Goal: Task Accomplishment & Management: Manage account settings

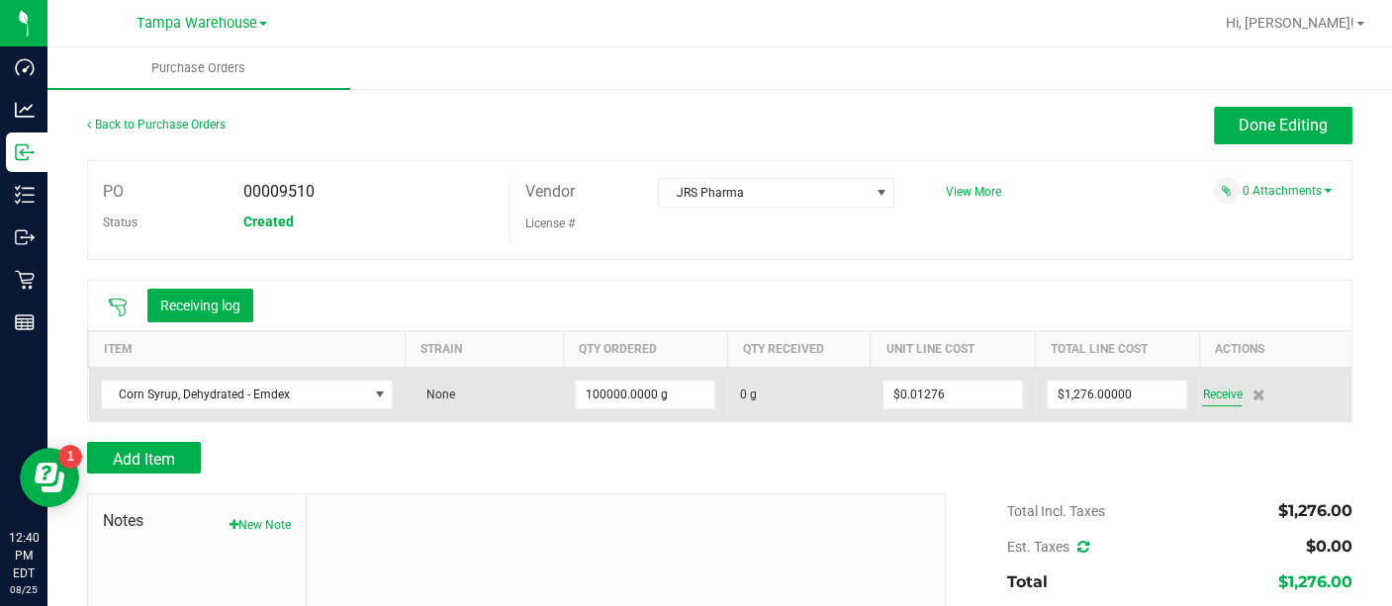
click at [1202, 398] on span "Receive" at bounding box center [1222, 395] width 40 height 24
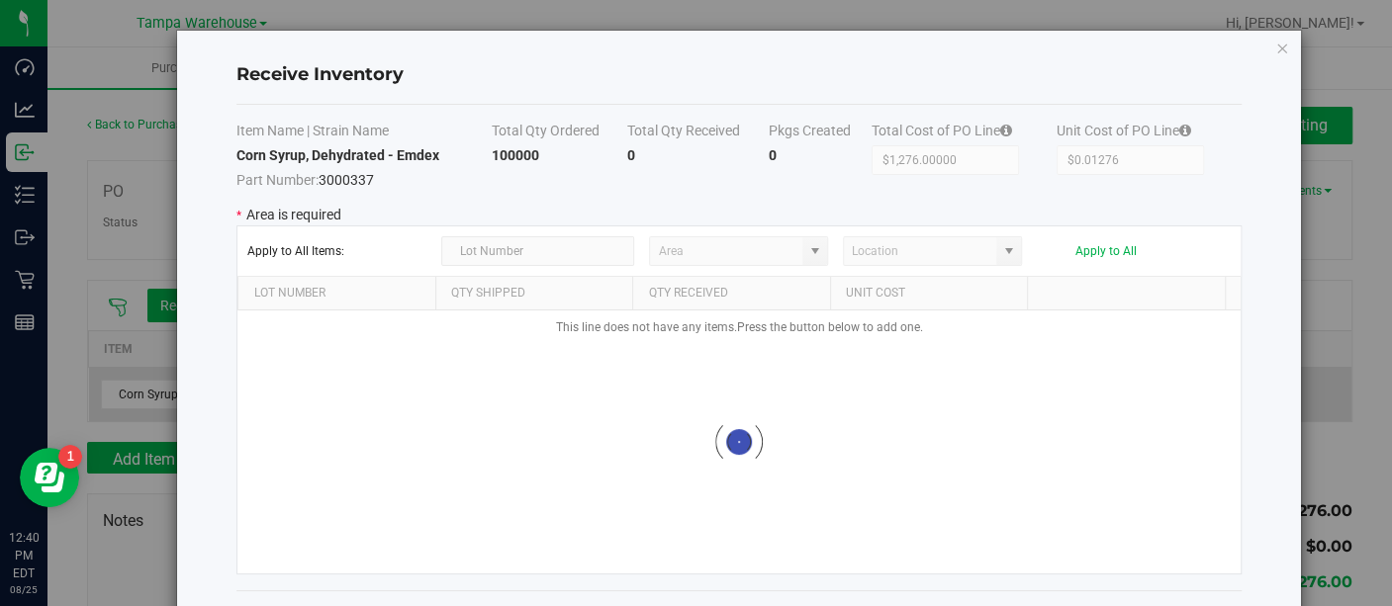
type input "State Pantry 1"
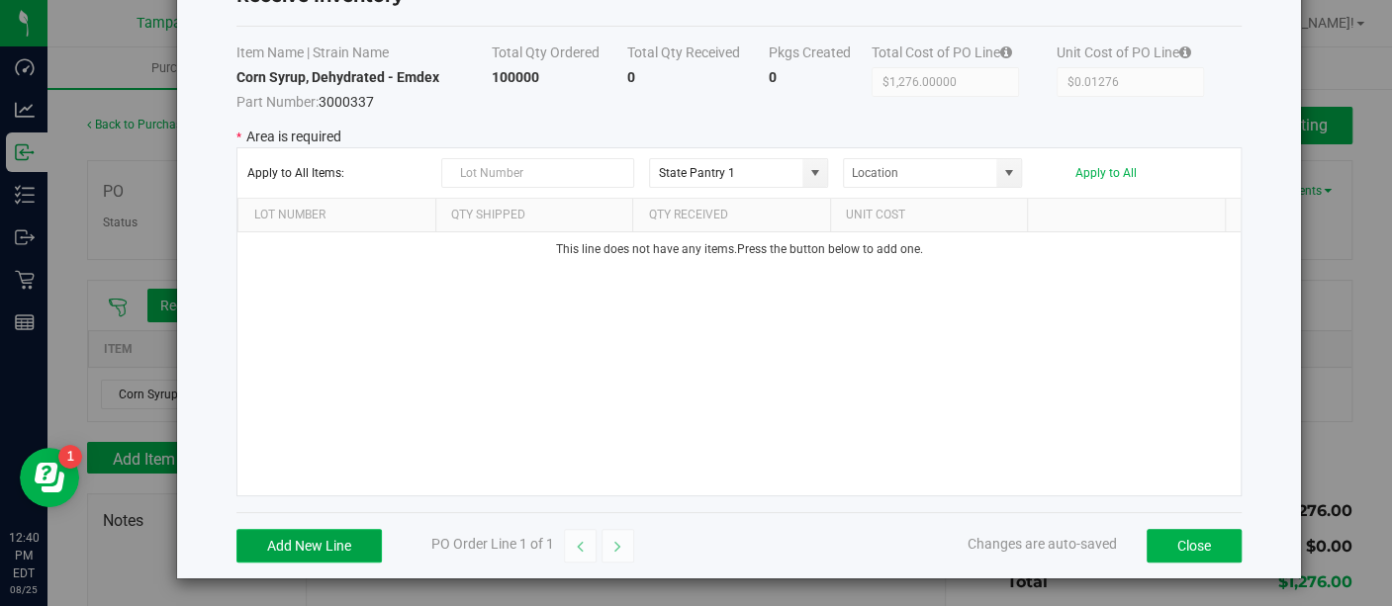
click at [341, 529] on button "Add New Line" at bounding box center [308, 546] width 145 height 34
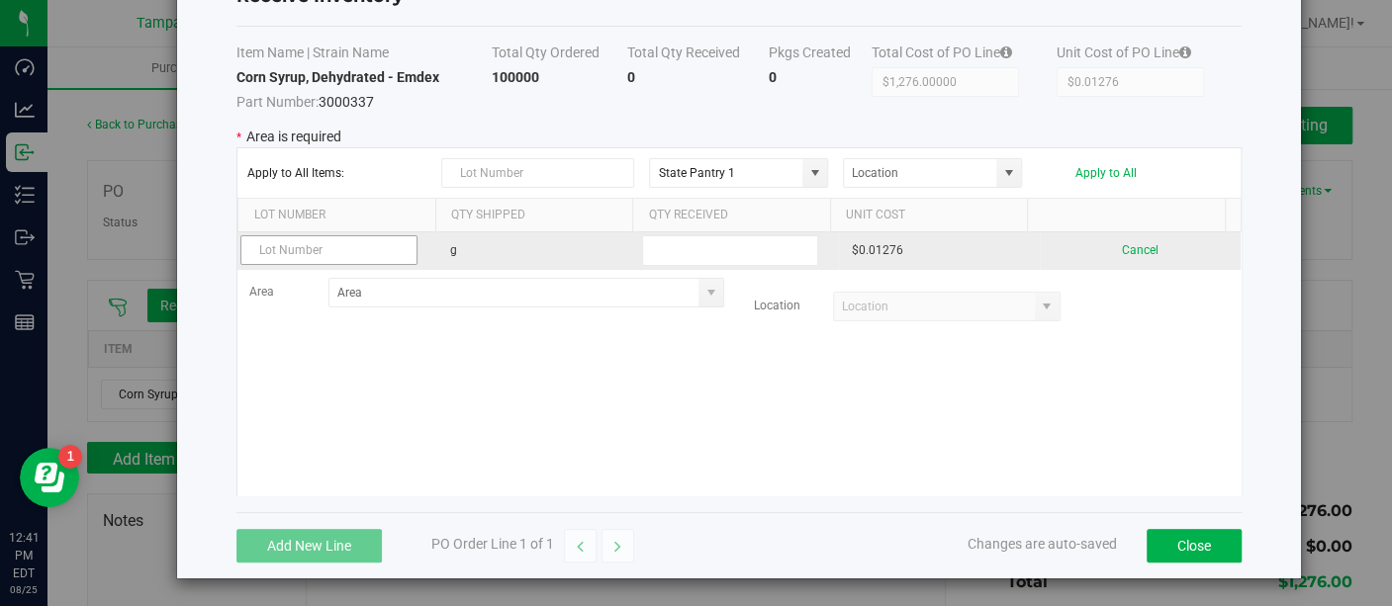
click at [347, 252] on input "text" at bounding box center [328, 250] width 177 height 30
type input "EXB25C11D"
click at [672, 246] on input "text" at bounding box center [730, 250] width 177 height 31
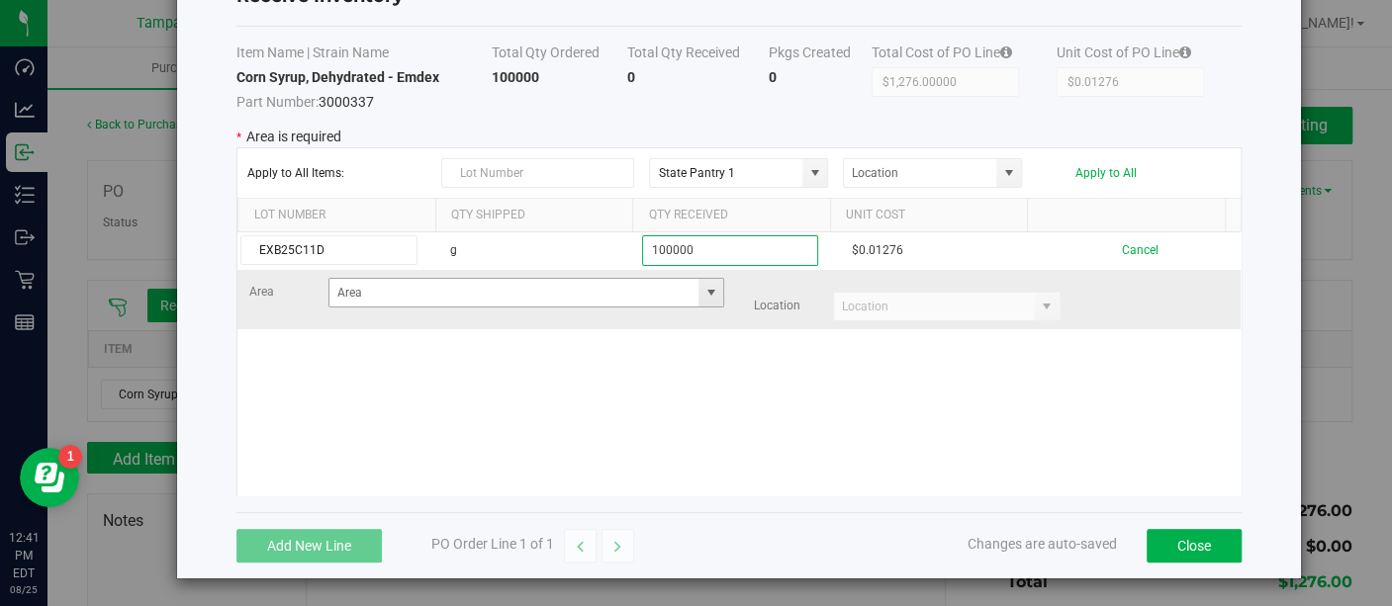
click at [702, 289] on span at bounding box center [710, 293] width 16 height 16
type input "100000"
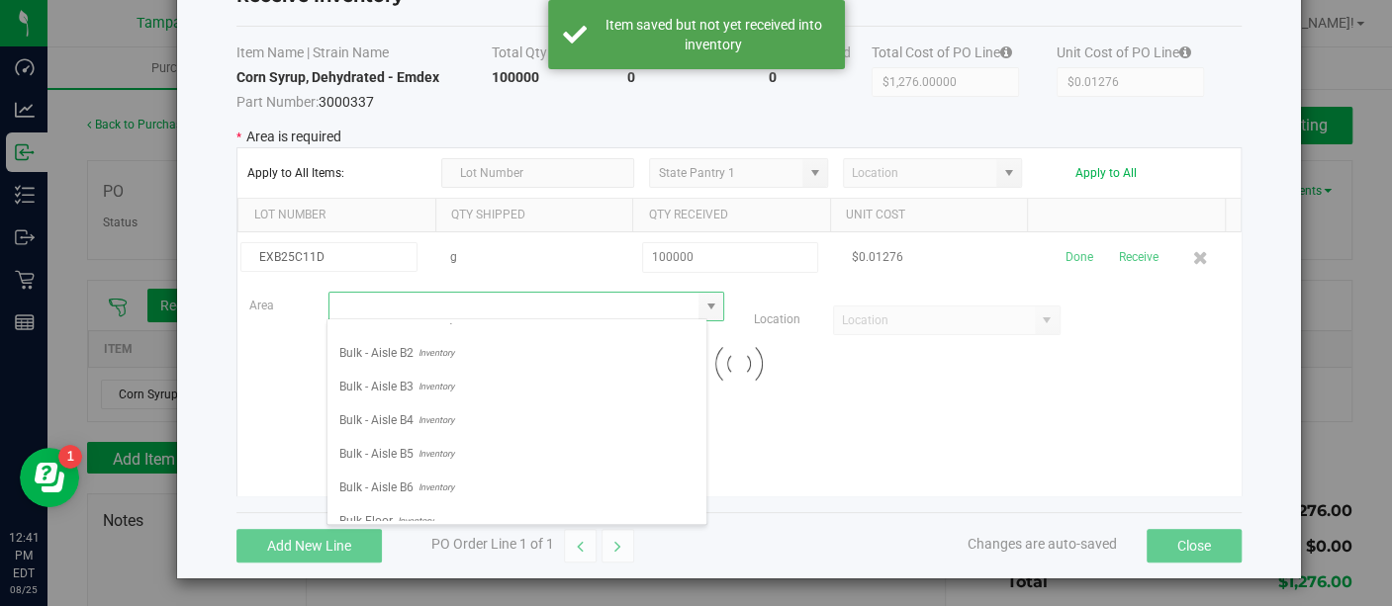
scroll to position [177, 0]
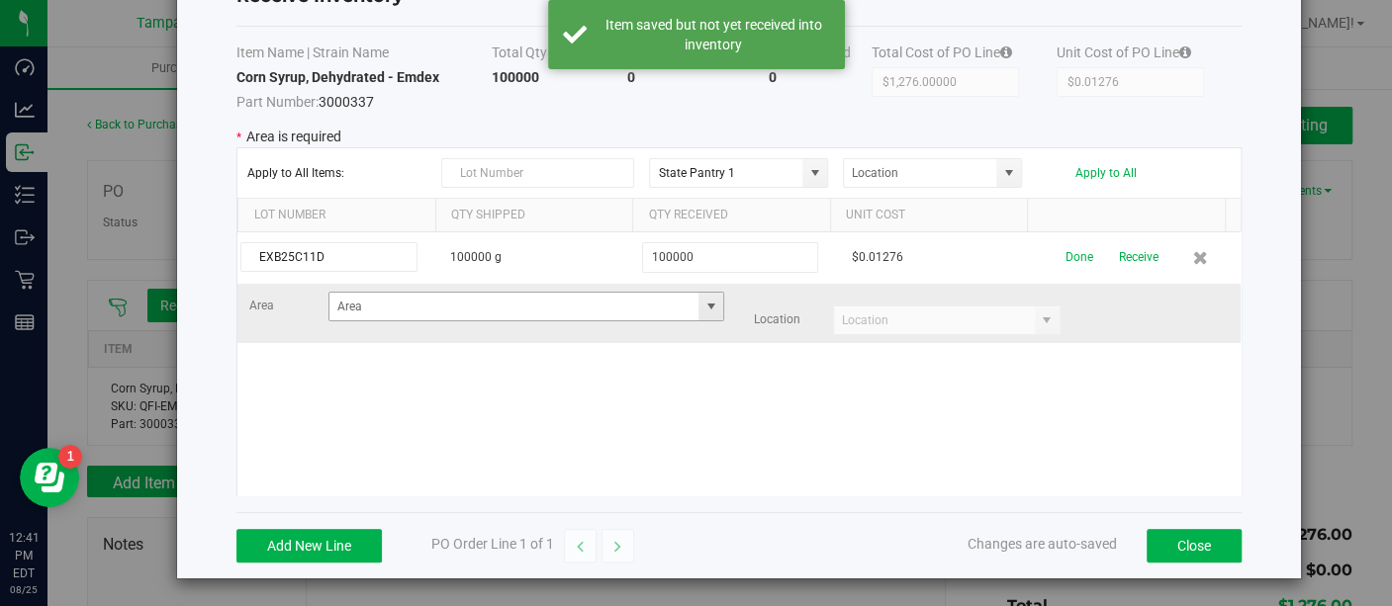
click at [702, 307] on span at bounding box center [710, 307] width 16 height 16
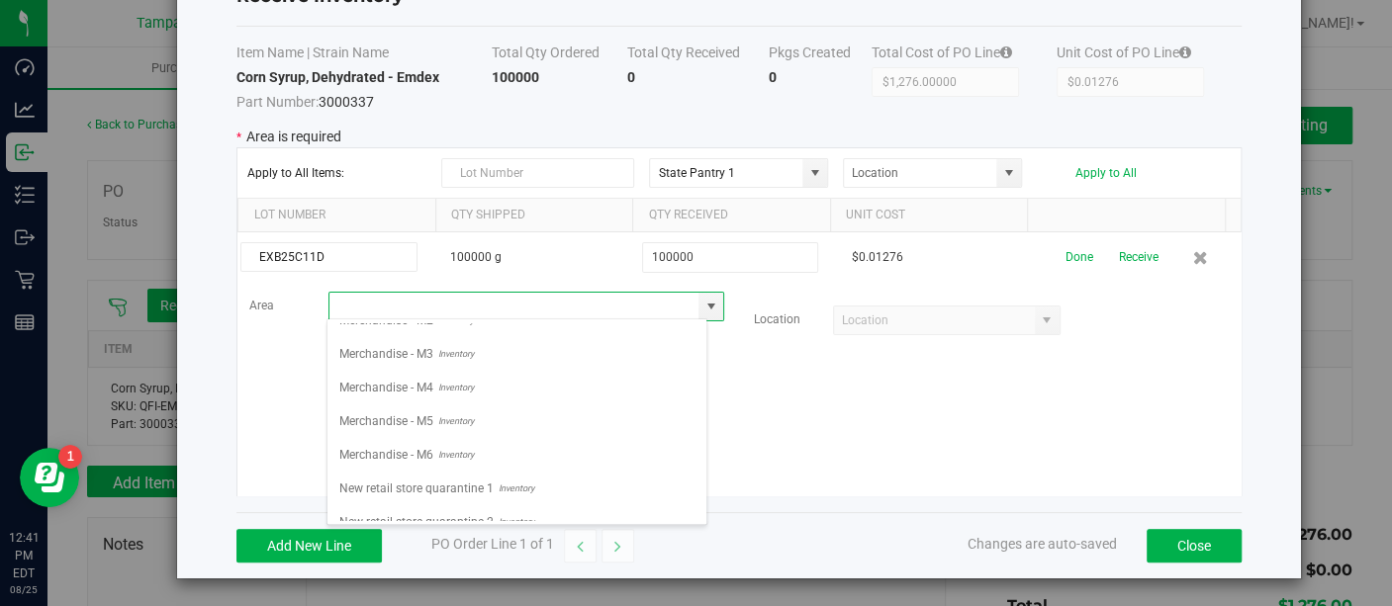
scroll to position [635, 0]
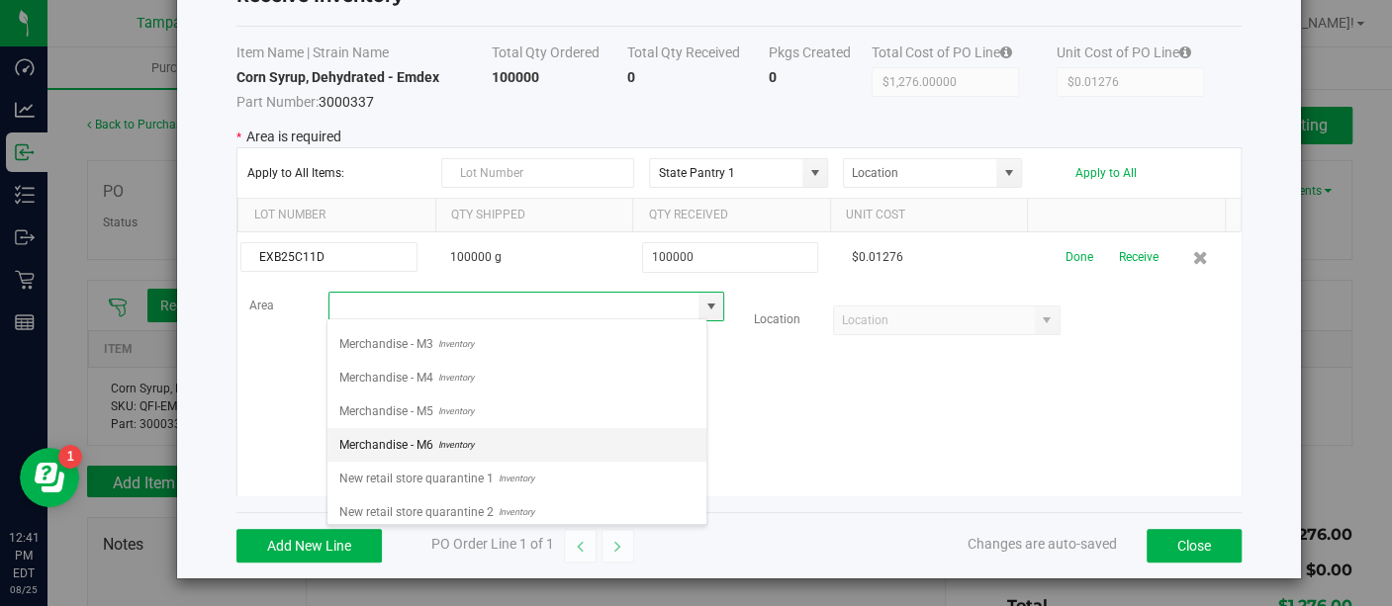
click at [480, 428] on li "Merchandise - M6 Inventory" at bounding box center [516, 445] width 379 height 34
type input "Merchandise - M6"
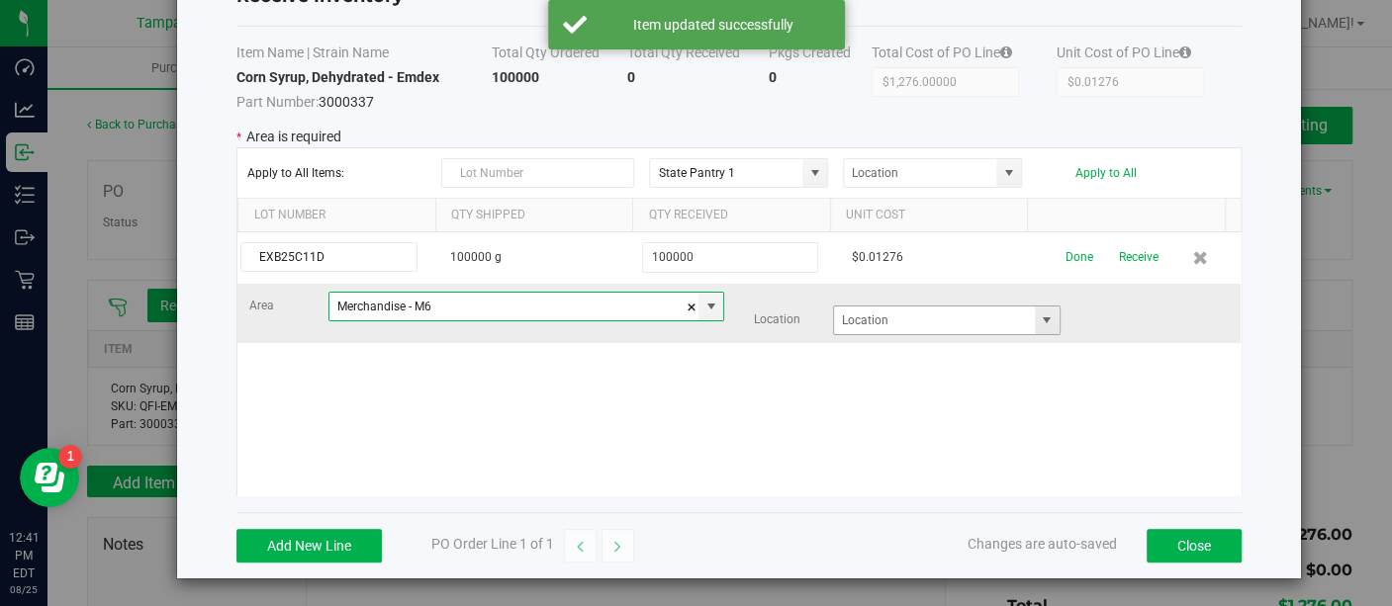
click at [1039, 315] on span at bounding box center [1047, 321] width 16 height 16
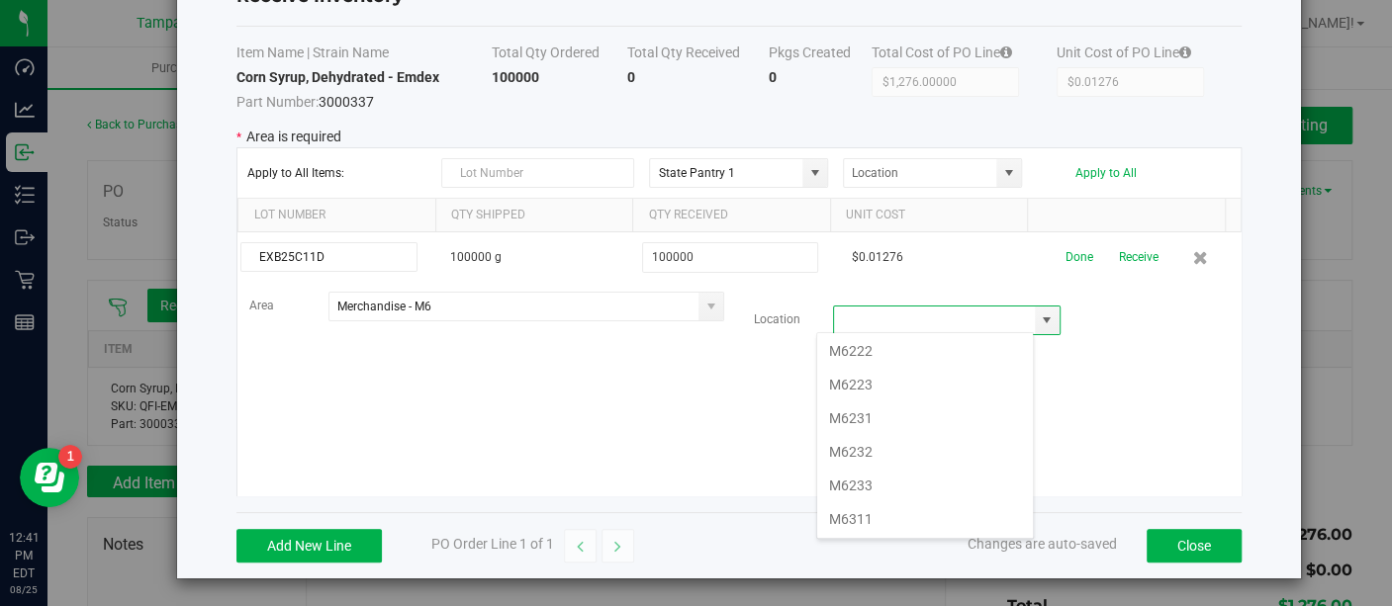
scroll to position [373, 0]
click at [900, 383] on li "M6223" at bounding box center [925, 385] width 216 height 34
type input "M6223"
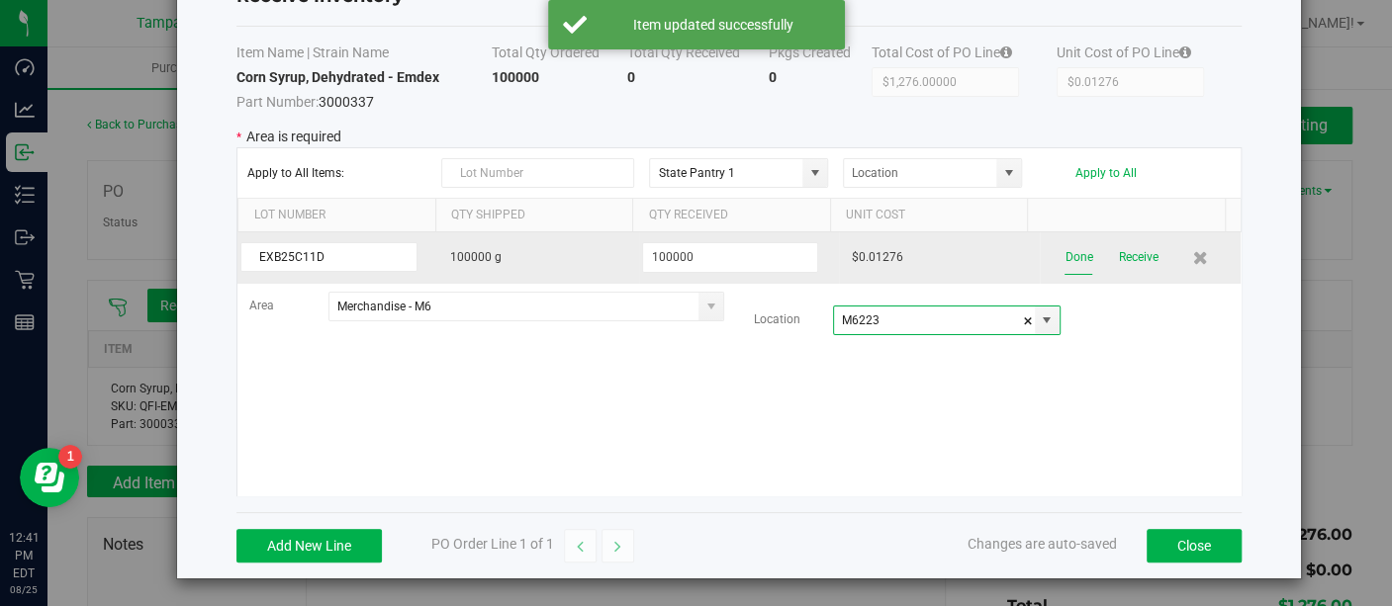
click at [1064, 246] on button "Done" at bounding box center [1078, 257] width 28 height 35
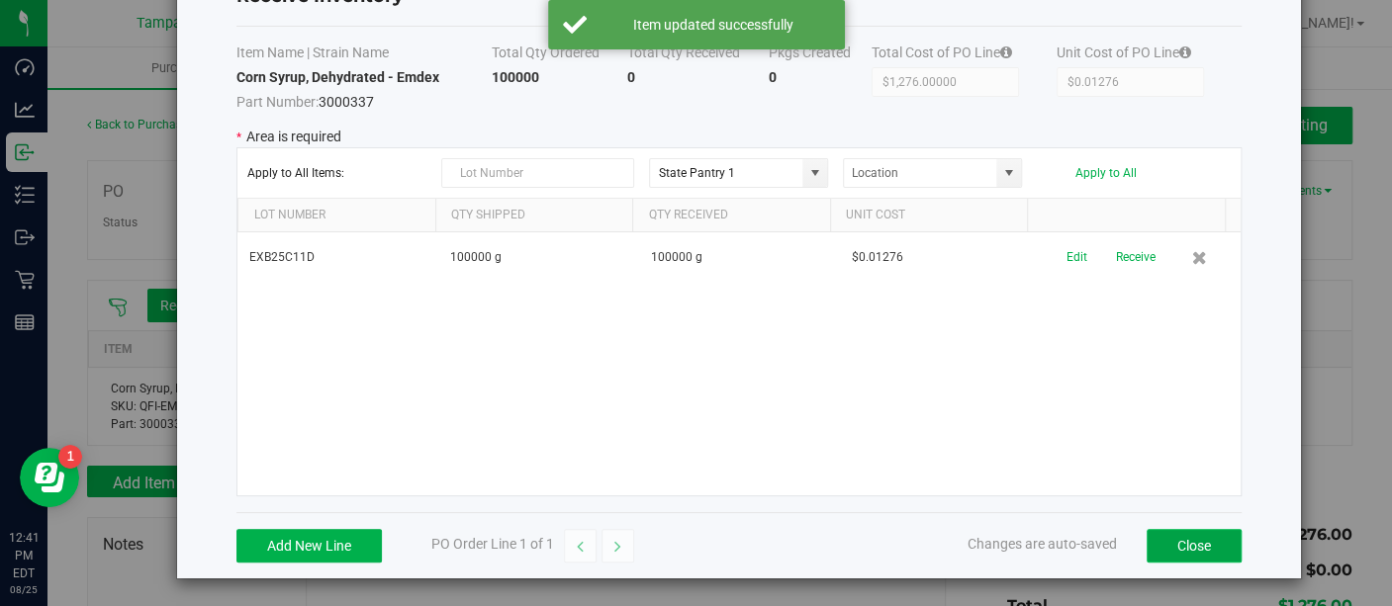
click at [1187, 529] on button "Close" at bounding box center [1194, 546] width 95 height 34
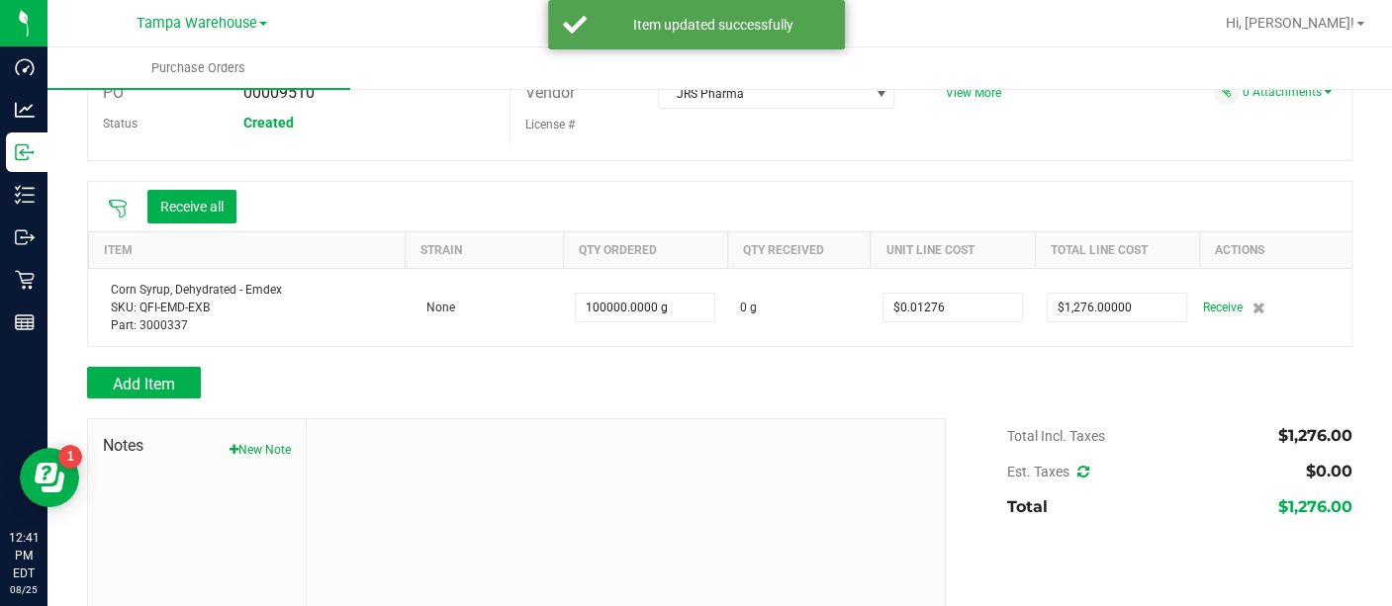
scroll to position [100, 0]
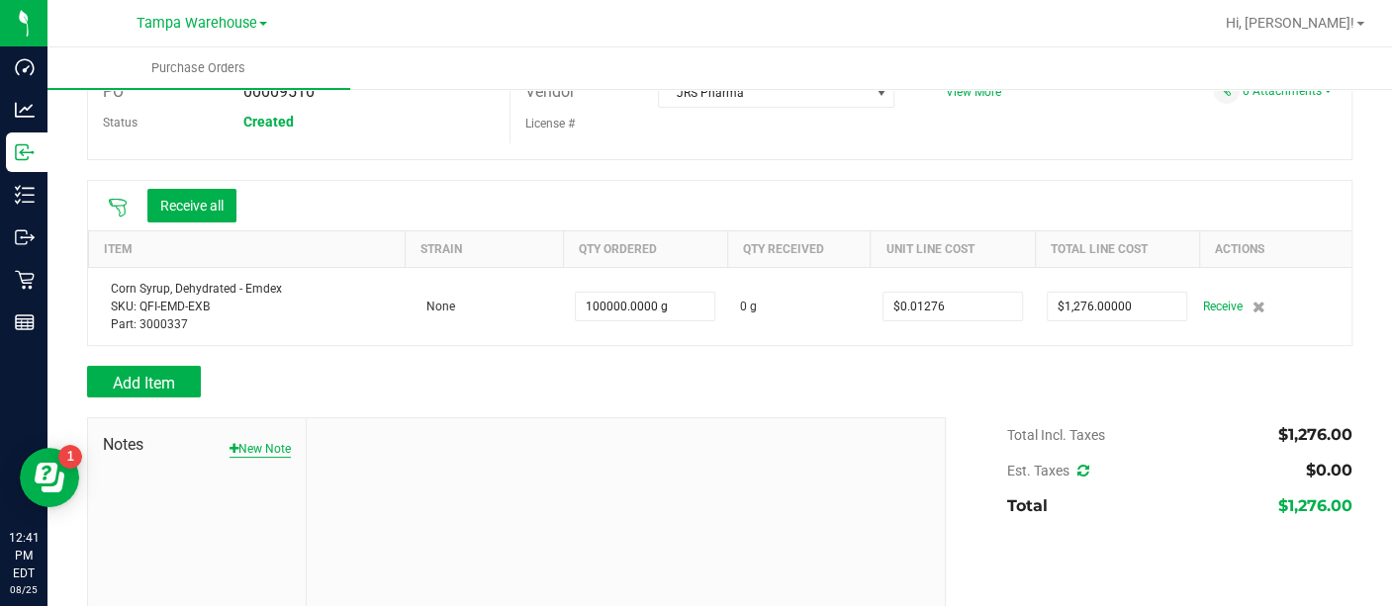
click at [263, 453] on button "New Note" at bounding box center [260, 449] width 61 height 18
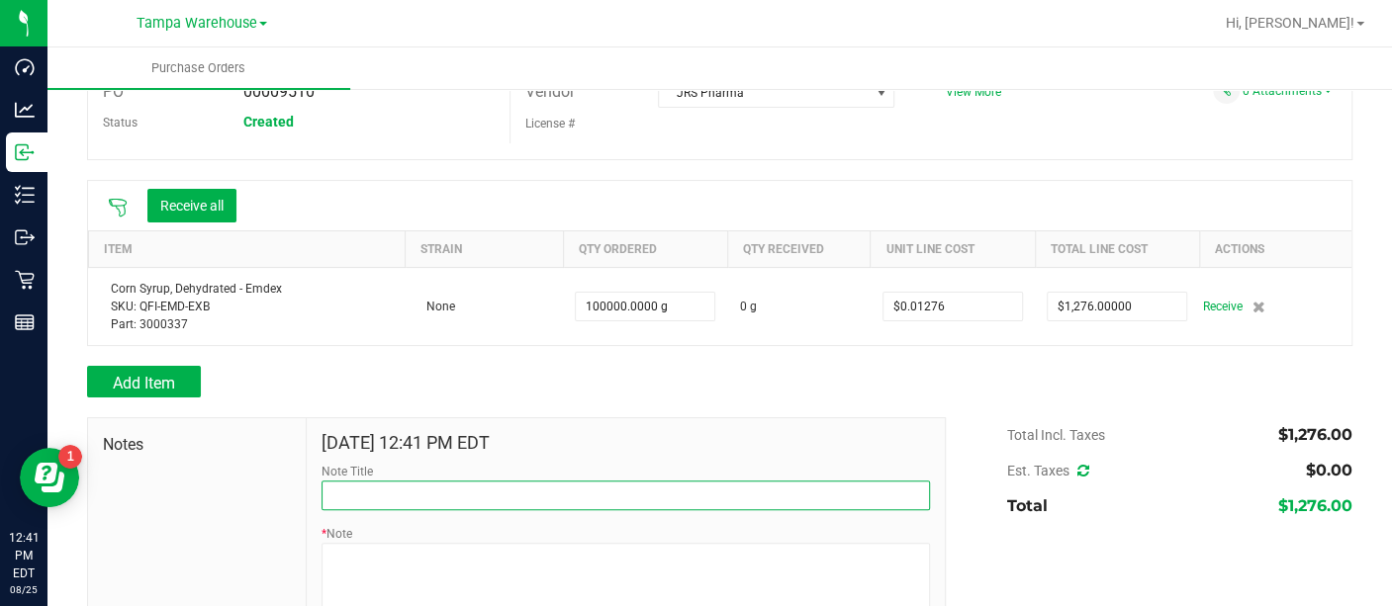
click at [392, 496] on input "Note Title" at bounding box center [626, 496] width 608 height 30
type input "RECEIVED #3000337"
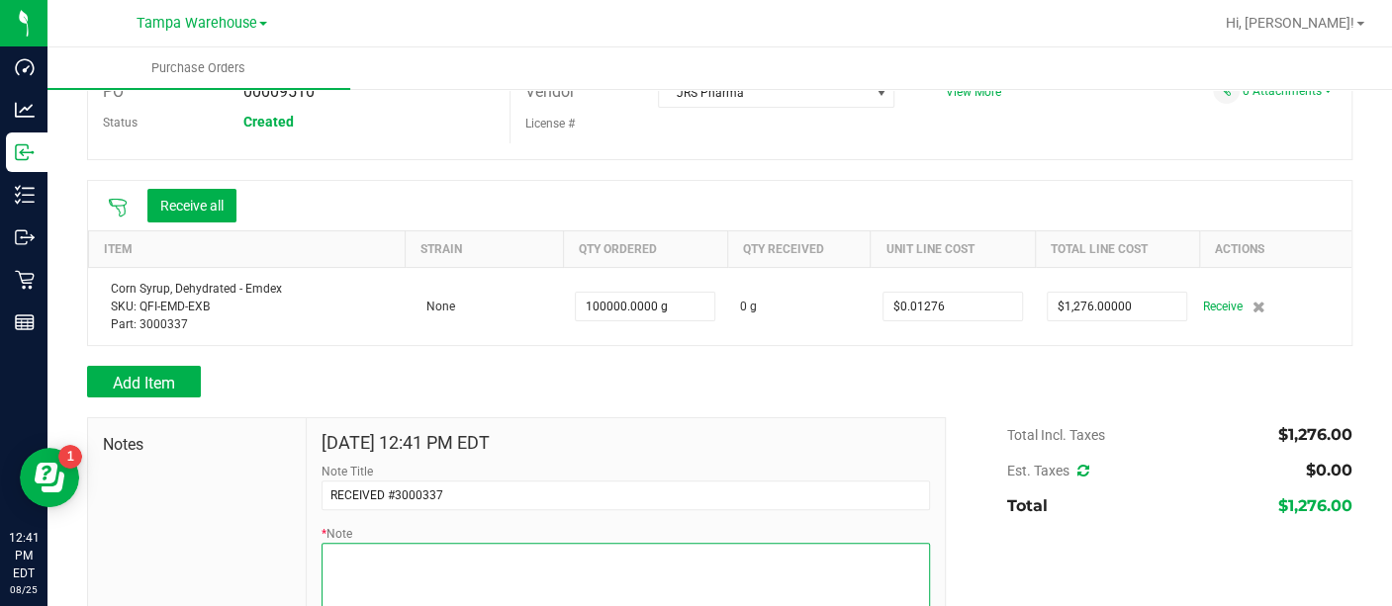
click at [358, 558] on textarea "* Note" at bounding box center [626, 582] width 608 height 79
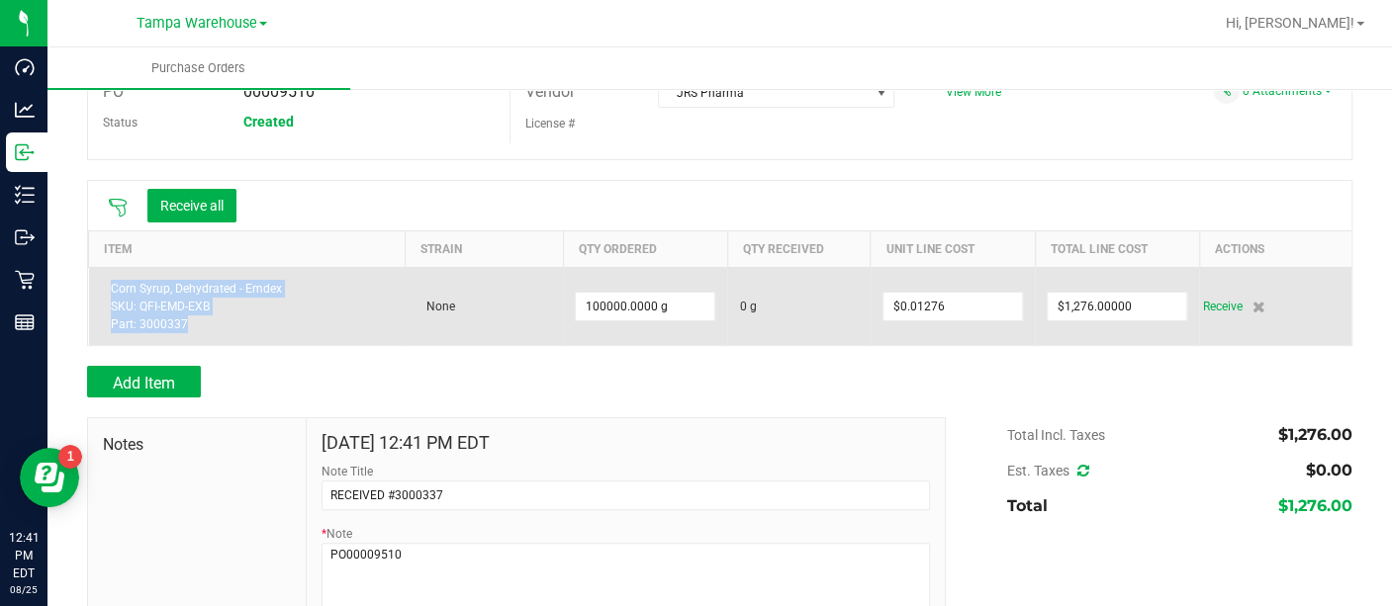
drag, startPoint x: 196, startPoint y: 338, endPoint x: 108, endPoint y: 287, distance: 102.0
click at [108, 287] on td "Corn Syrup, Dehydrated - Emdex SKU: QFI-EMD-EXB Part: 3000337" at bounding box center [247, 306] width 317 height 78
copy div "Corn Syrup, Dehydrated - Emdex SKU: QFI-EMD-EXB Part: 3000337"
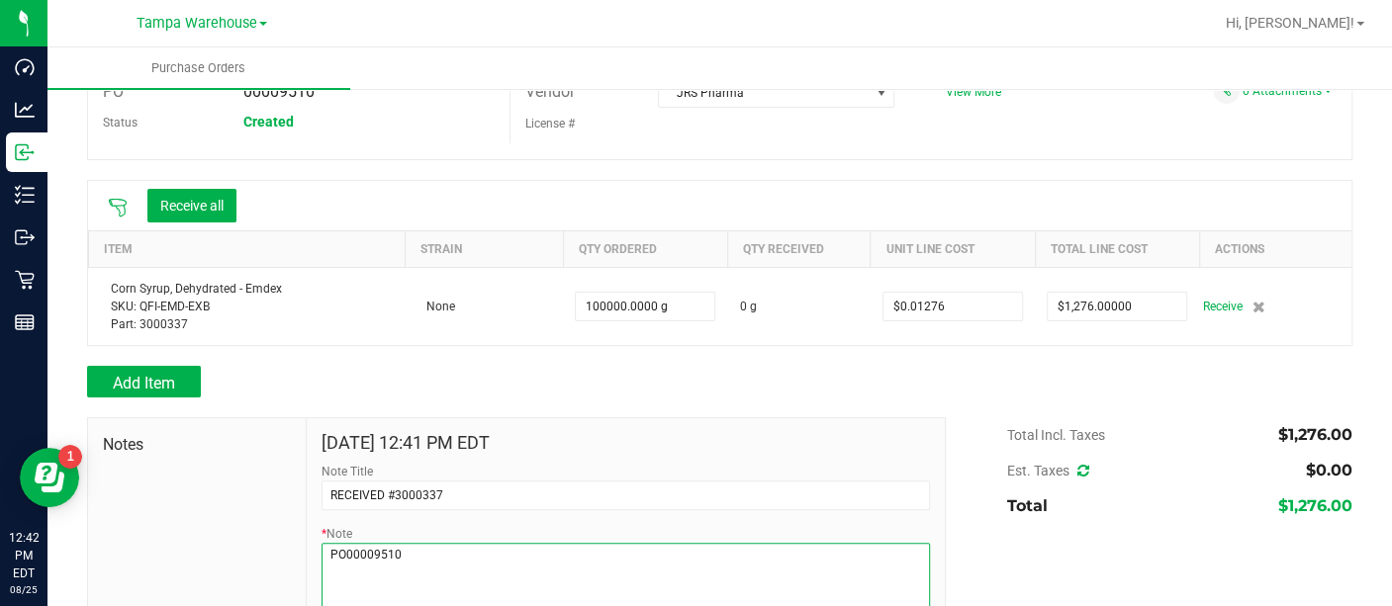
click at [329, 569] on textarea "* Note" at bounding box center [626, 582] width 608 height 79
paste textarea "Corn Syrup, Dehydrated - Emdex SKU: QFI-EMD-EXB Part: 3000337"
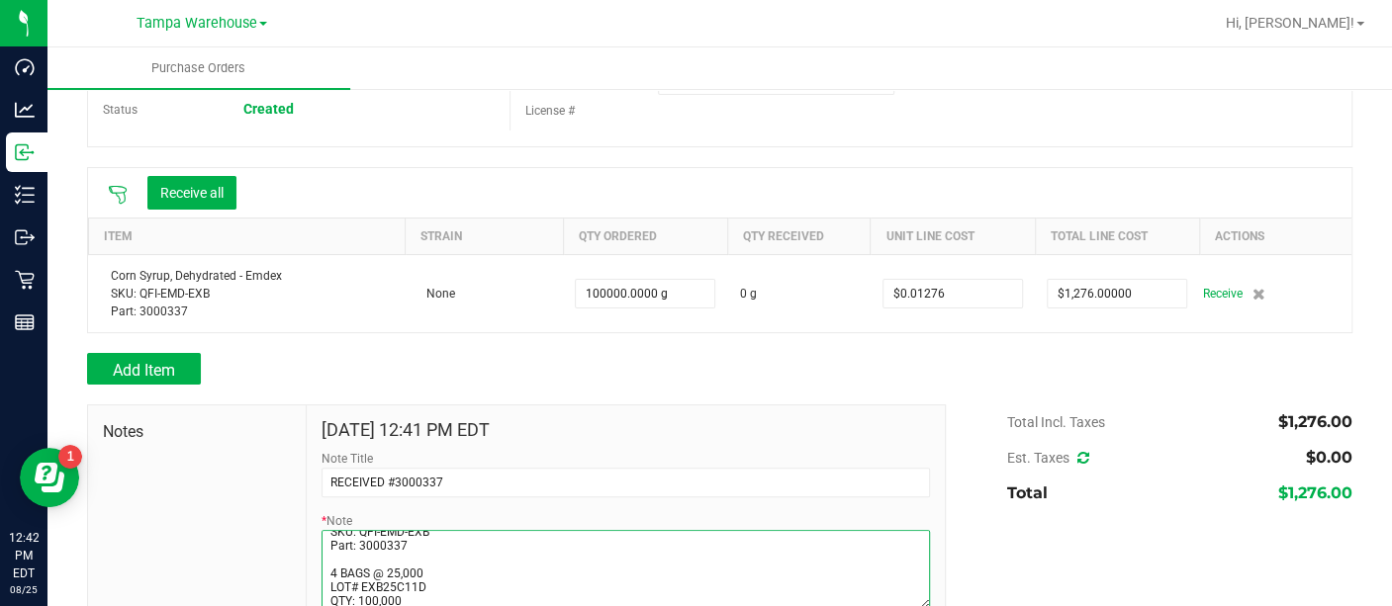
scroll to position [197, 0]
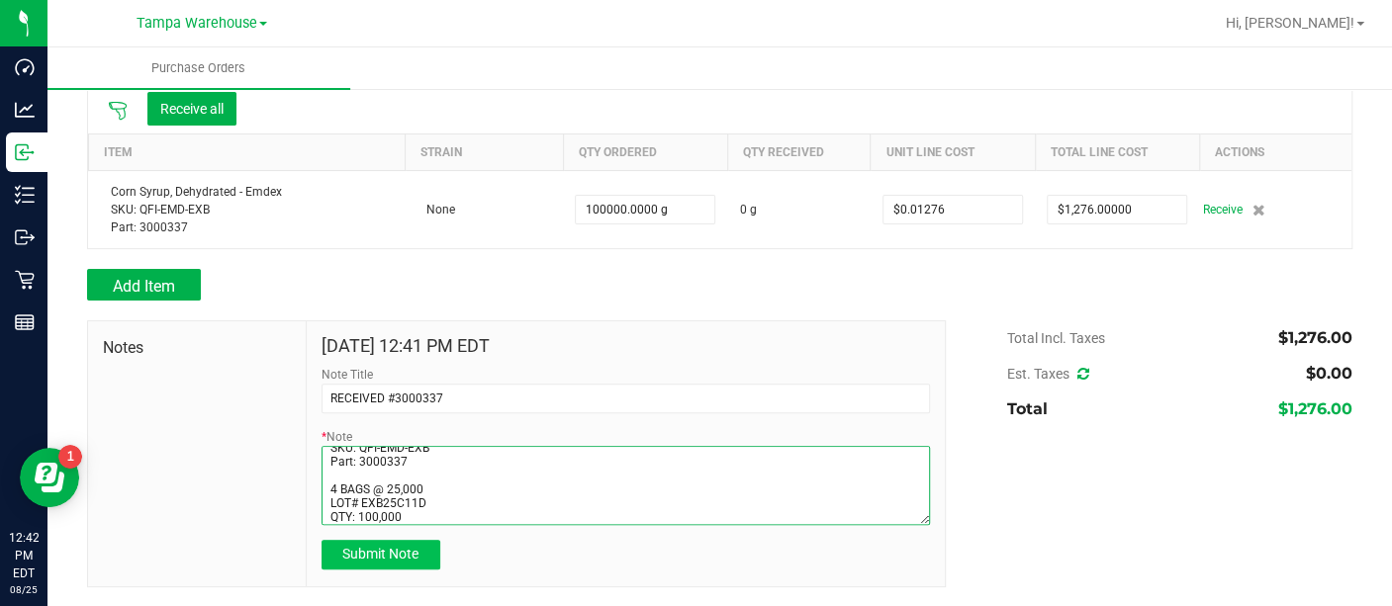
type textarea "PO00009510 Corn Syrup, Dehydrated - Emdex SKU: QFI-EMD-EXB Part: 3000337 4 BAGS…"
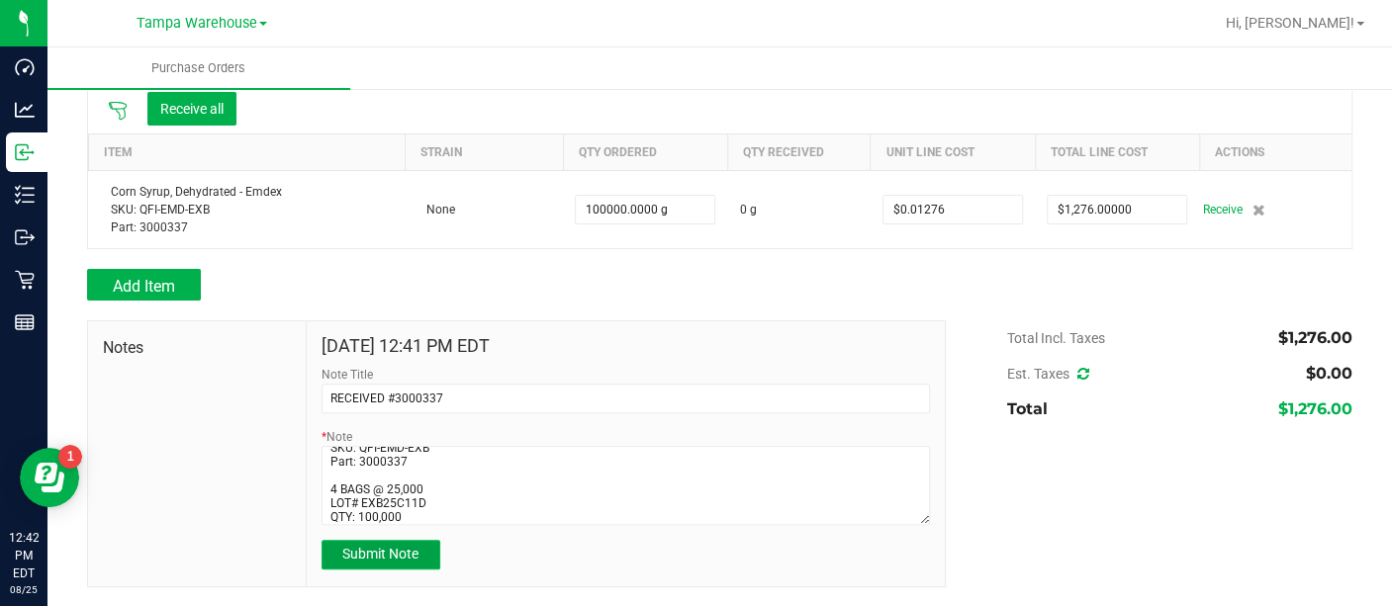
click at [385, 549] on span "Submit Note" at bounding box center [380, 554] width 76 height 16
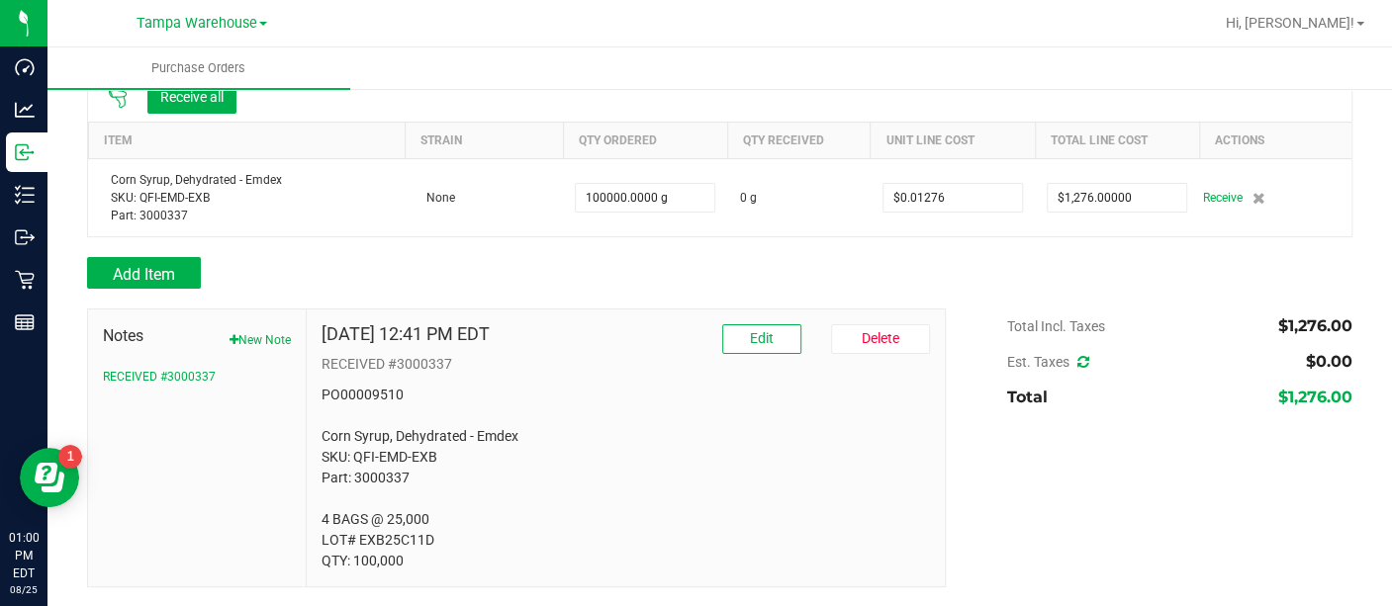
scroll to position [0, 0]
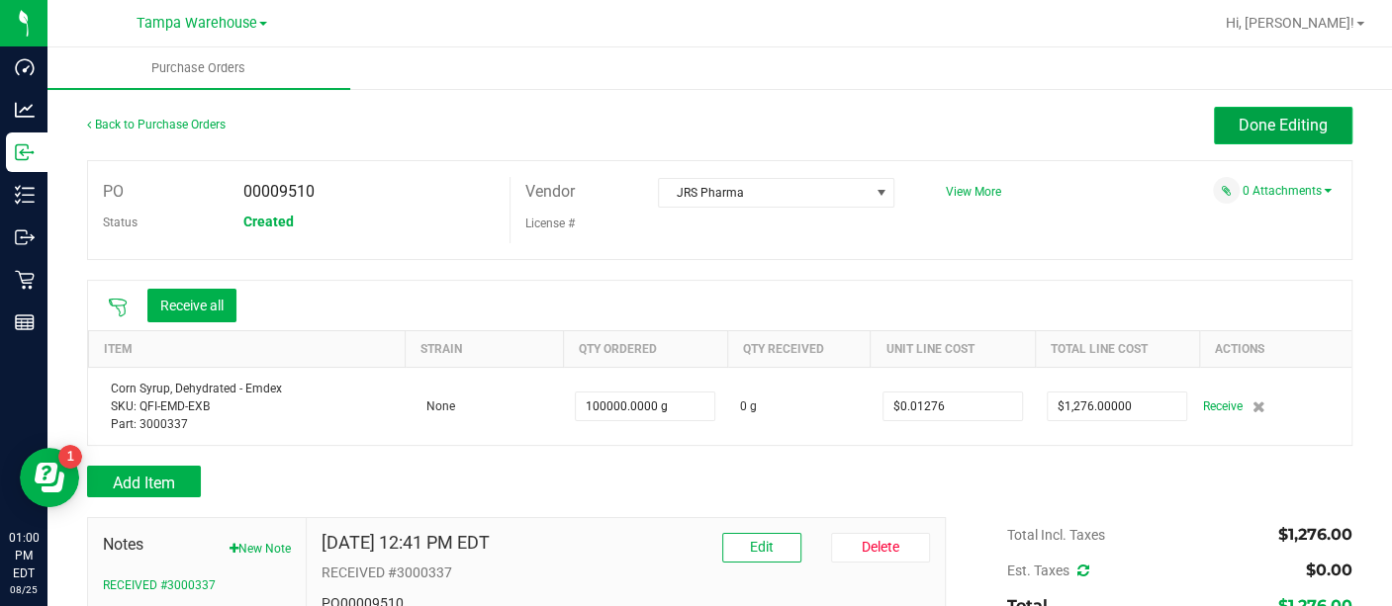
click at [1231, 136] on button "Done Editing" at bounding box center [1283, 126] width 138 height 38
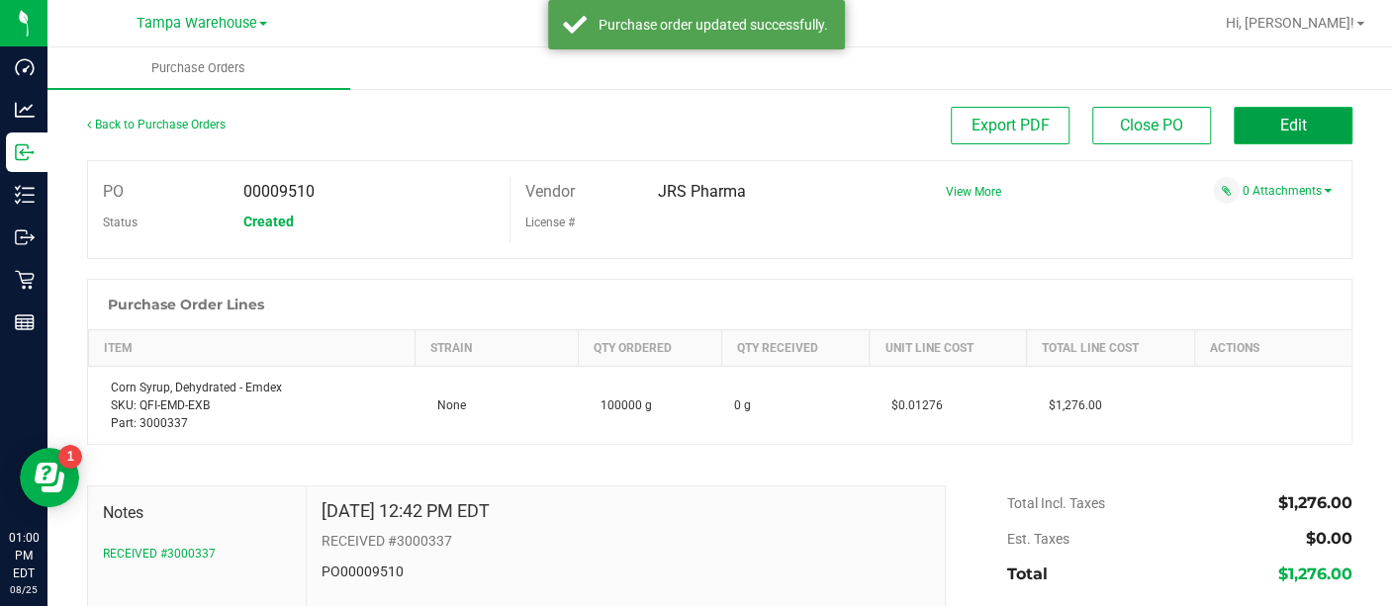
click at [1246, 123] on button "Edit" at bounding box center [1293, 126] width 119 height 38
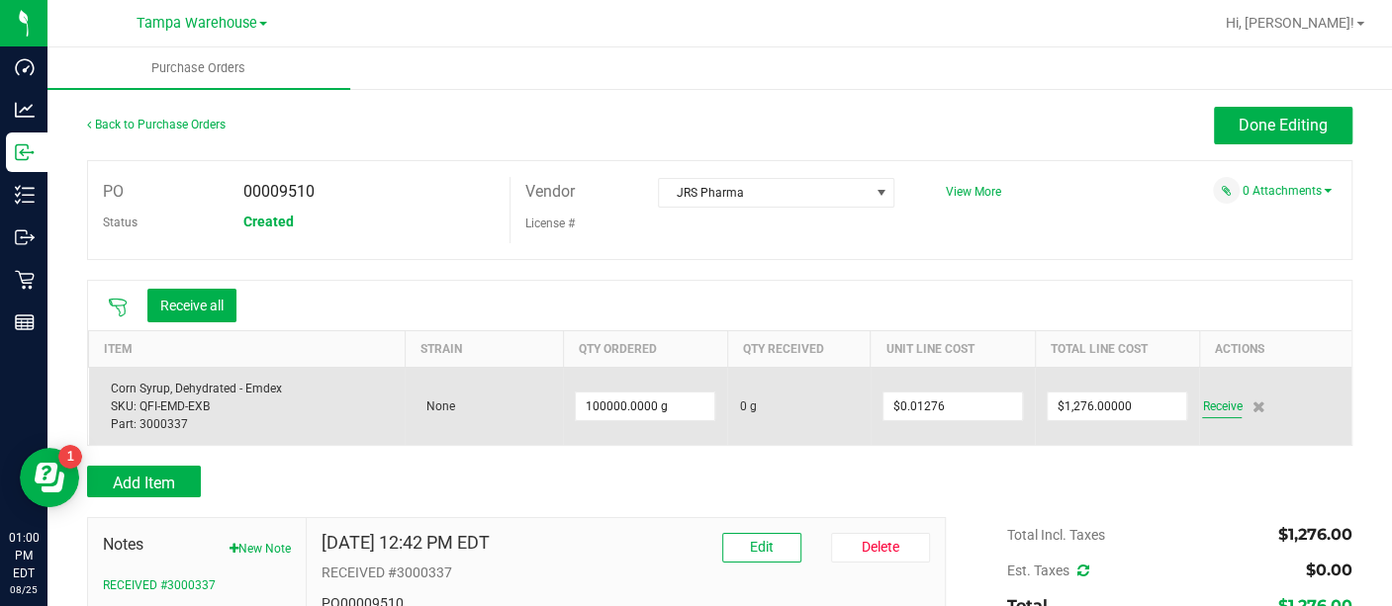
click at [1211, 405] on span "Receive" at bounding box center [1222, 407] width 40 height 24
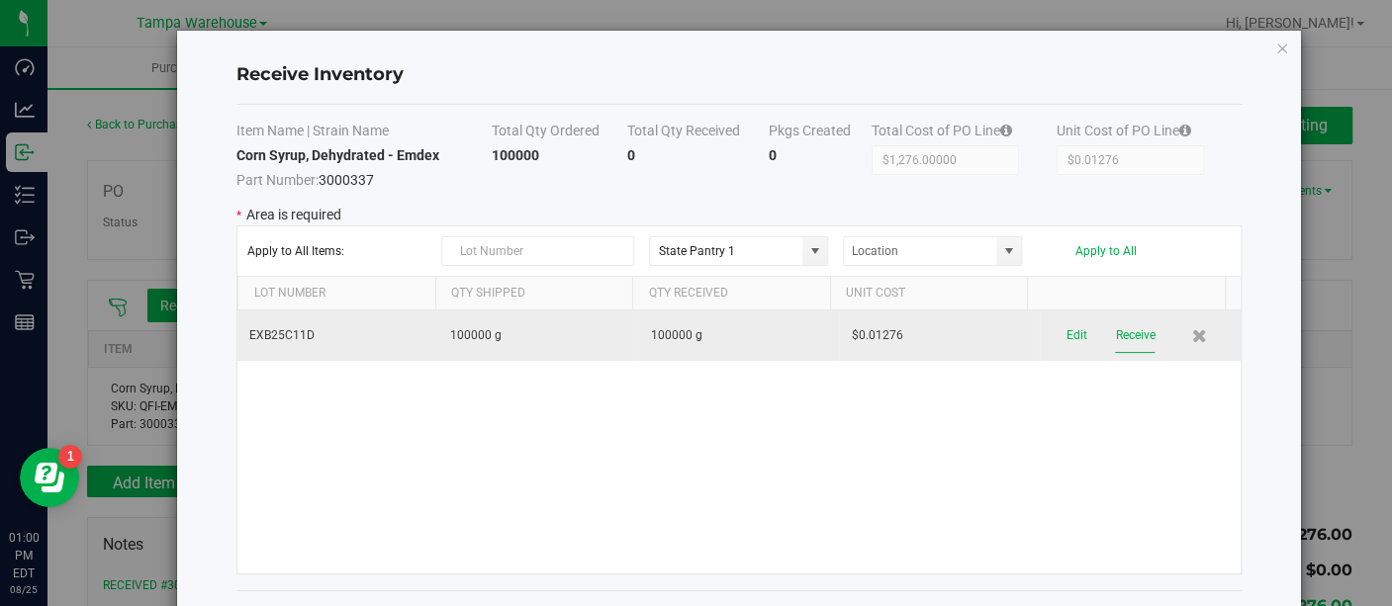
click at [1115, 344] on button "Receive" at bounding box center [1135, 336] width 40 height 35
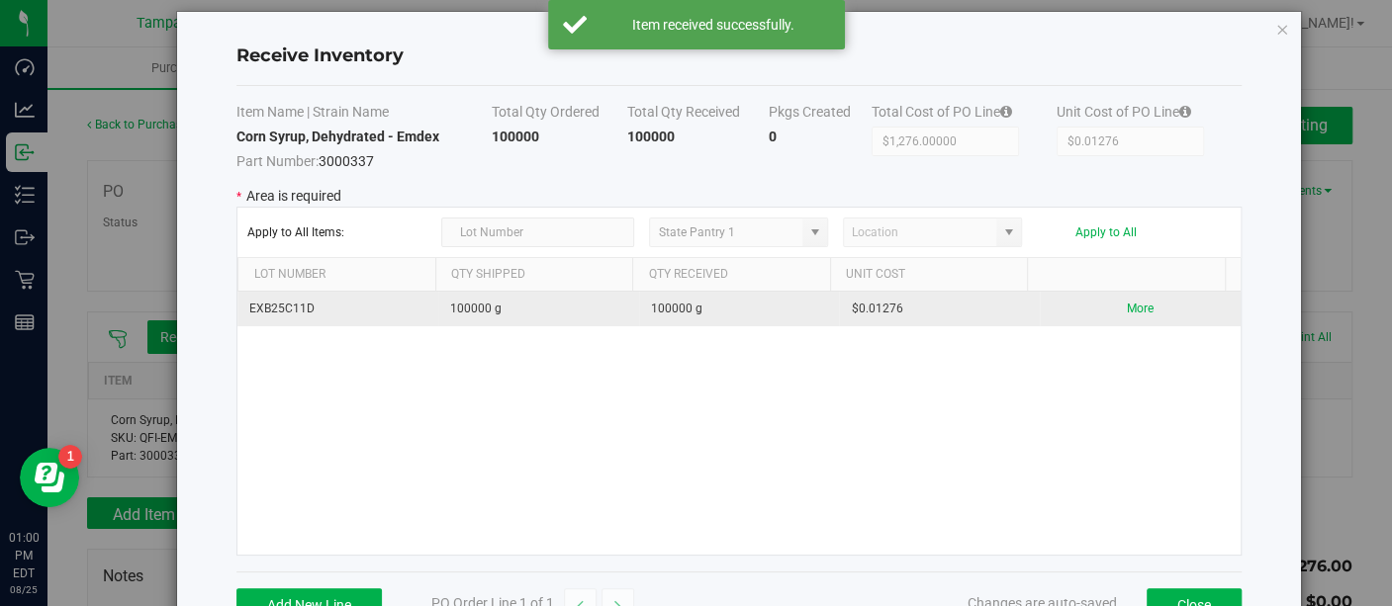
scroll to position [78, 0]
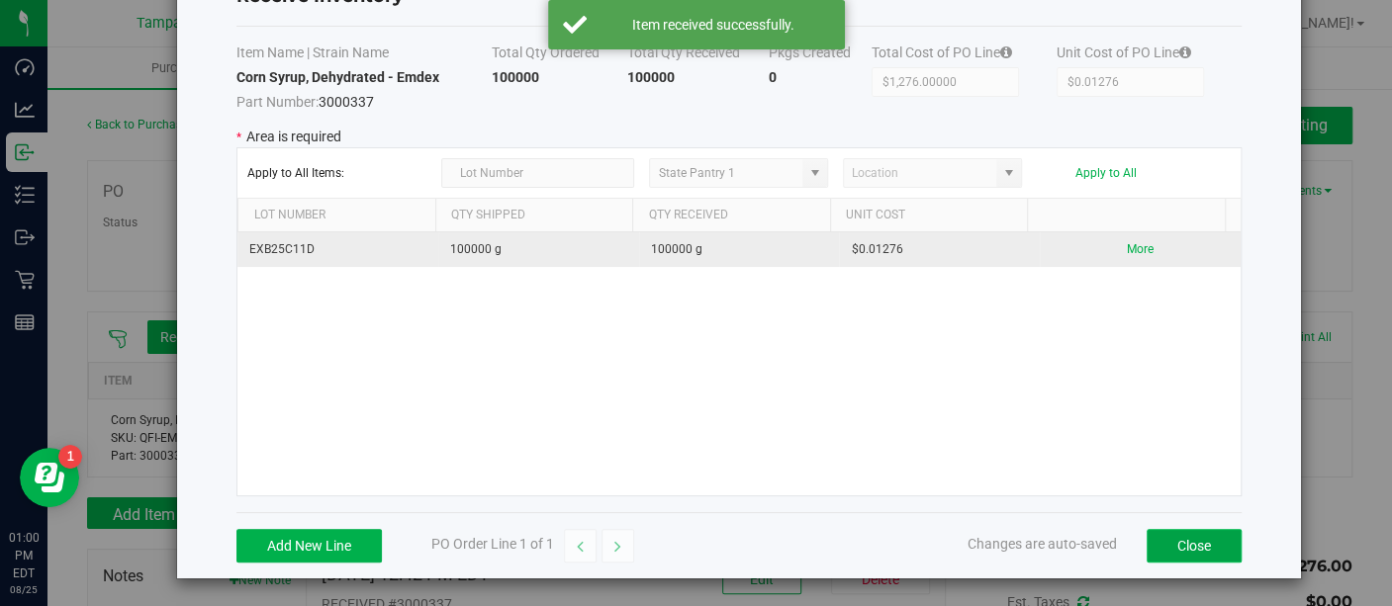
click at [1169, 545] on button "Close" at bounding box center [1194, 546] width 95 height 34
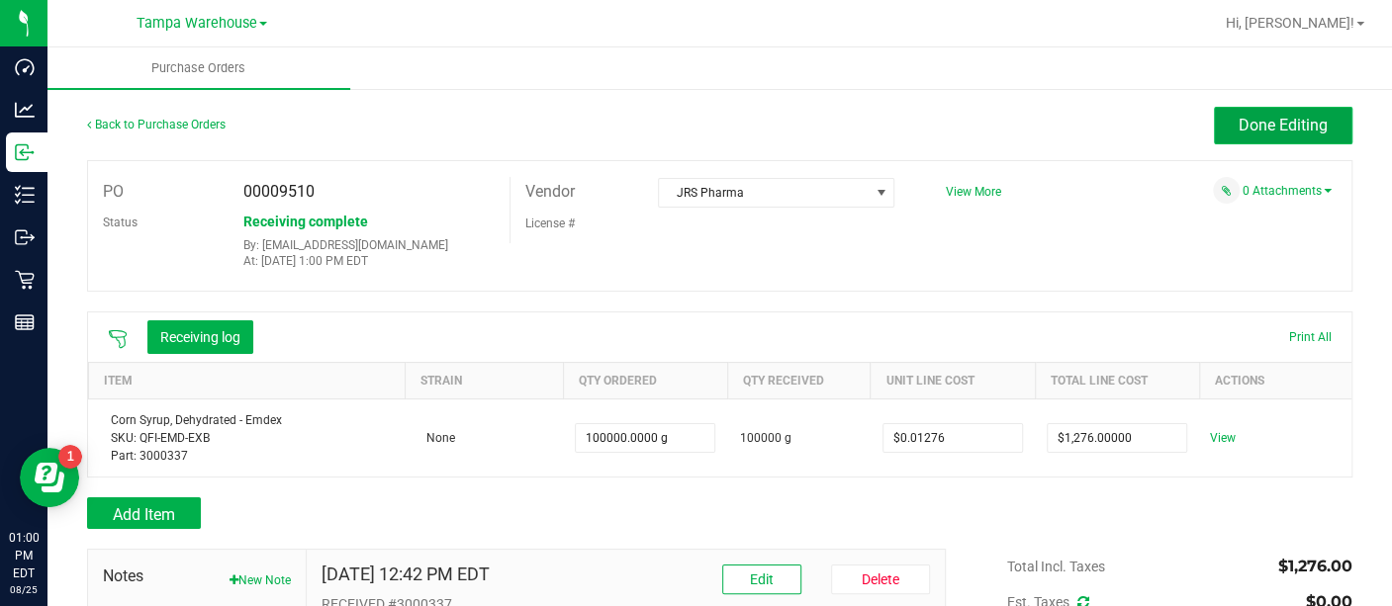
click at [1241, 126] on span "Done Editing" at bounding box center [1283, 125] width 89 height 19
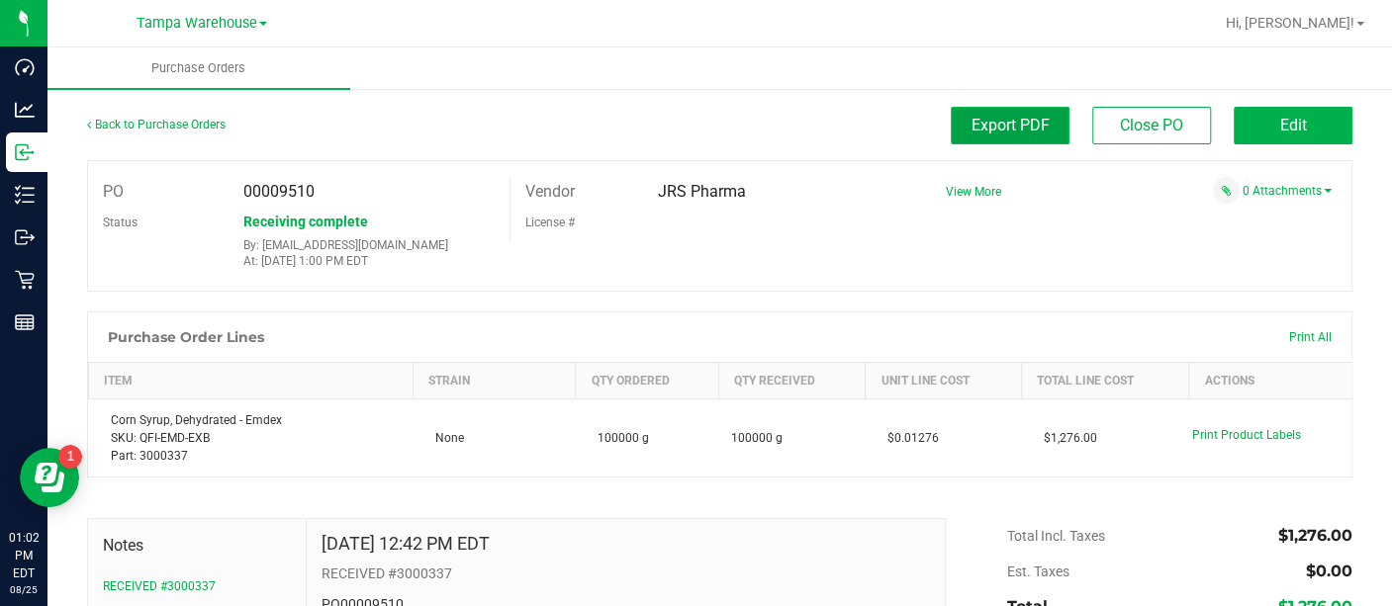
click at [1010, 129] on span "Export PDF" at bounding box center [1010, 125] width 78 height 19
click at [157, 122] on link "Back to Purchase Orders" at bounding box center [156, 125] width 138 height 14
